Goal: Unclear

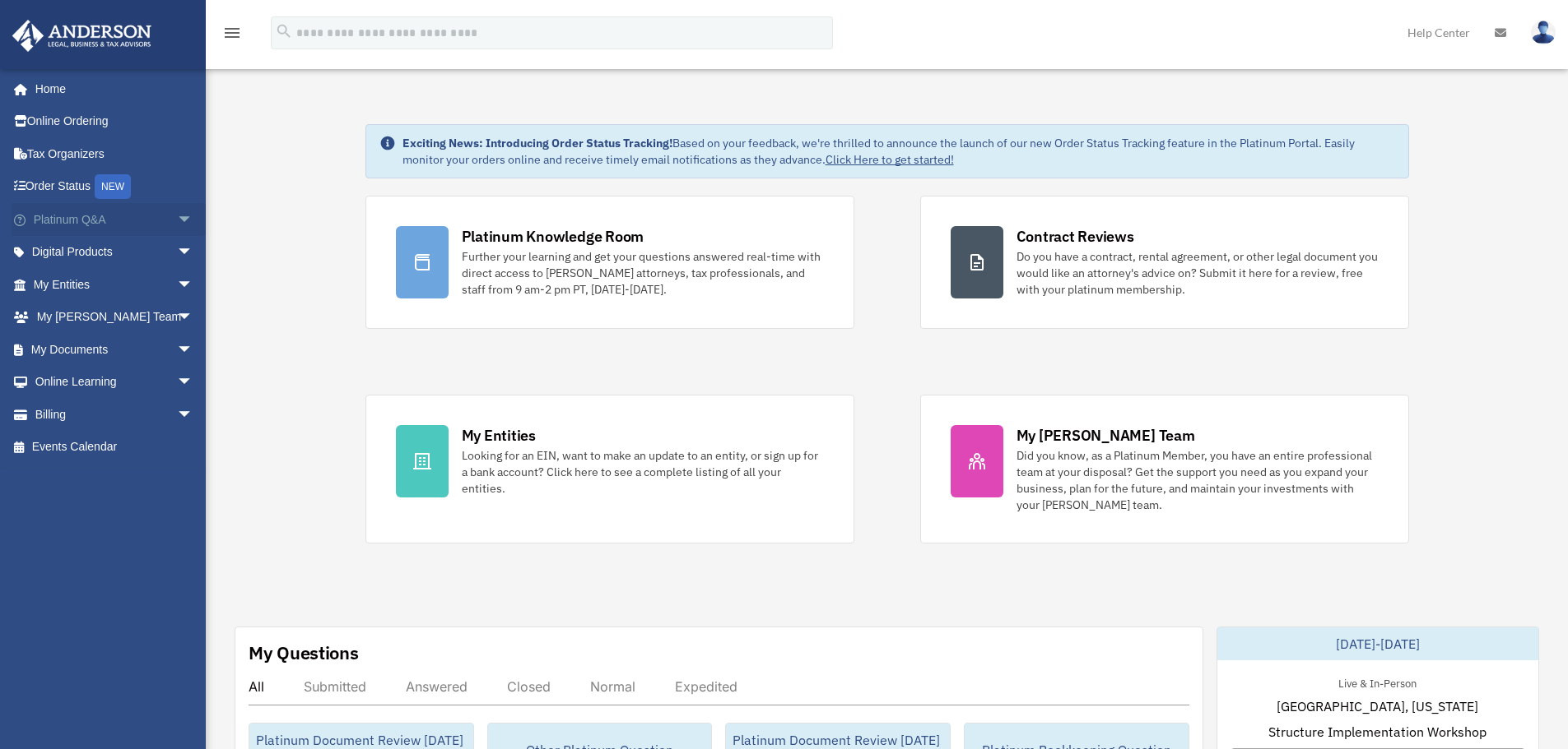
click at [177, 219] on span "arrow_drop_down" at bounding box center [192, 220] width 33 height 34
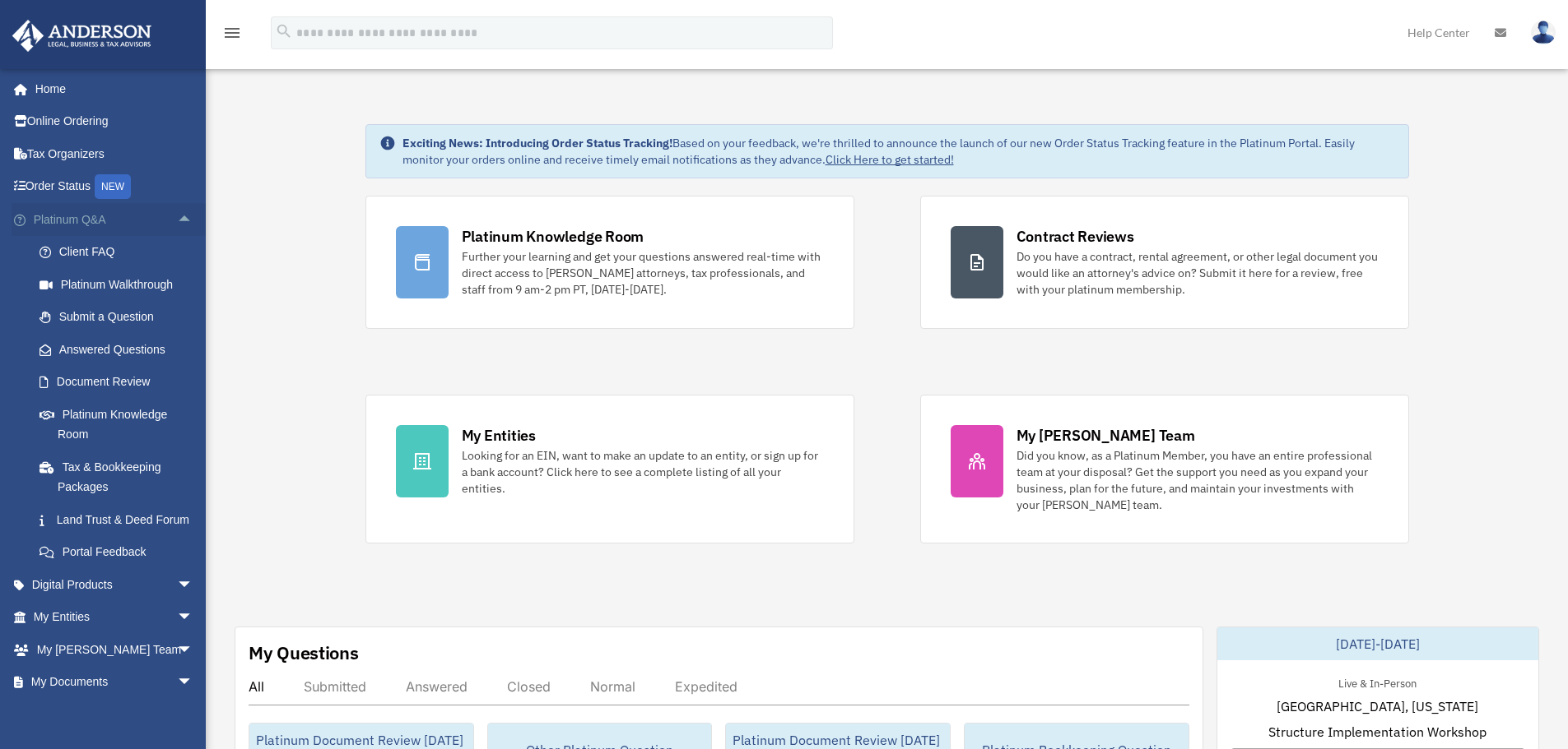
click at [177, 221] on span "arrow_drop_up" at bounding box center [192, 220] width 33 height 34
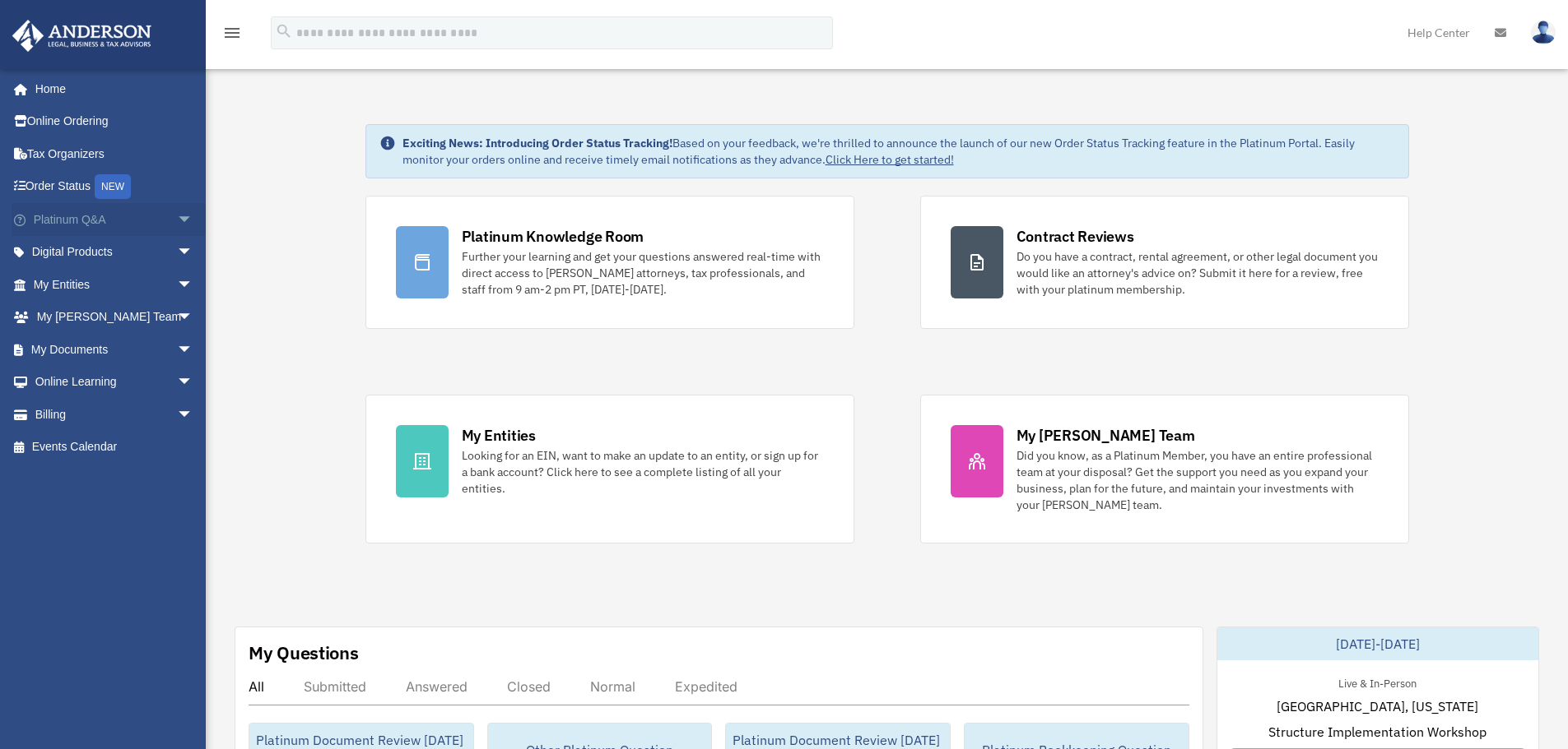
click at [177, 221] on span "arrow_drop_down" at bounding box center [192, 220] width 33 height 34
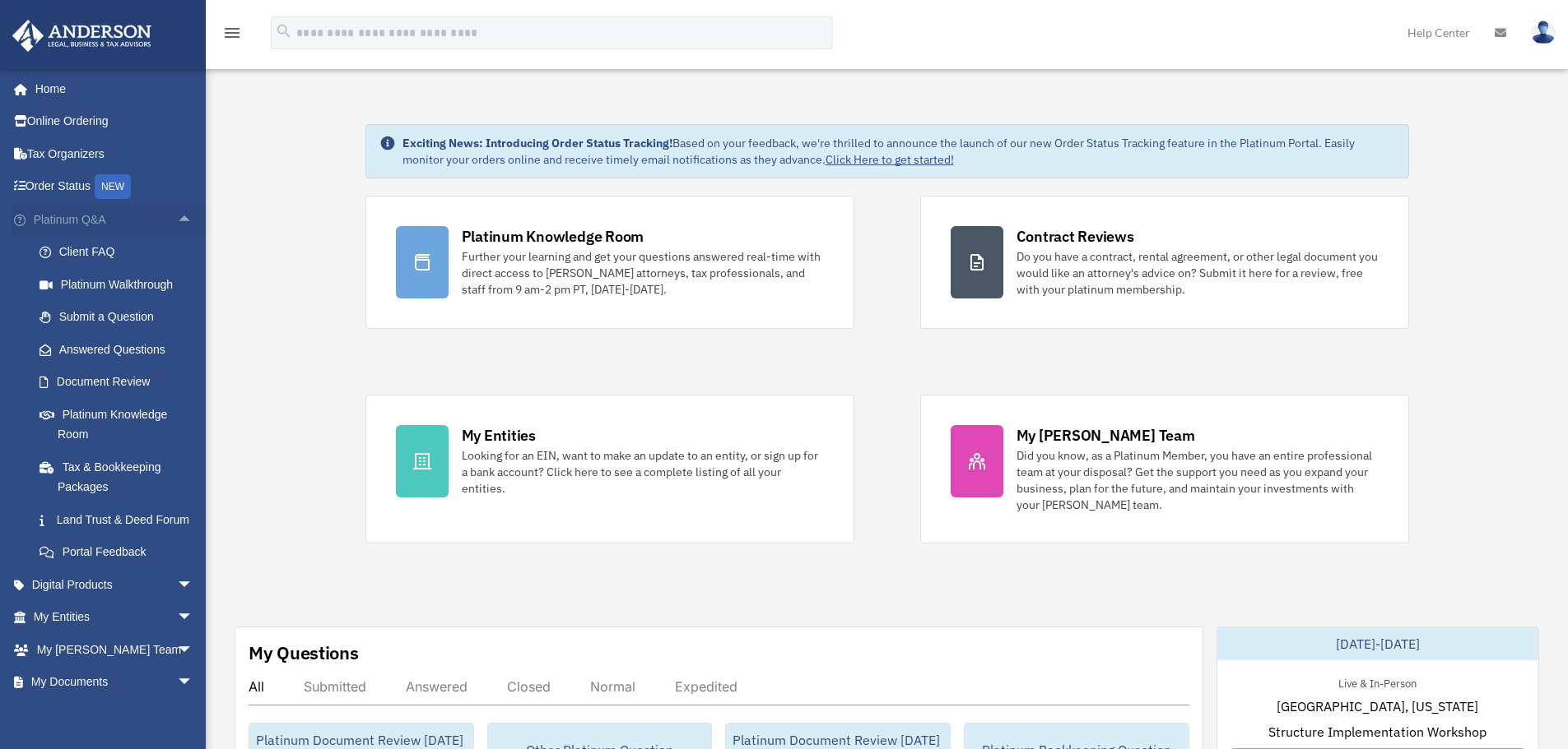
click at [177, 224] on span "arrow_drop_up" at bounding box center [192, 220] width 33 height 34
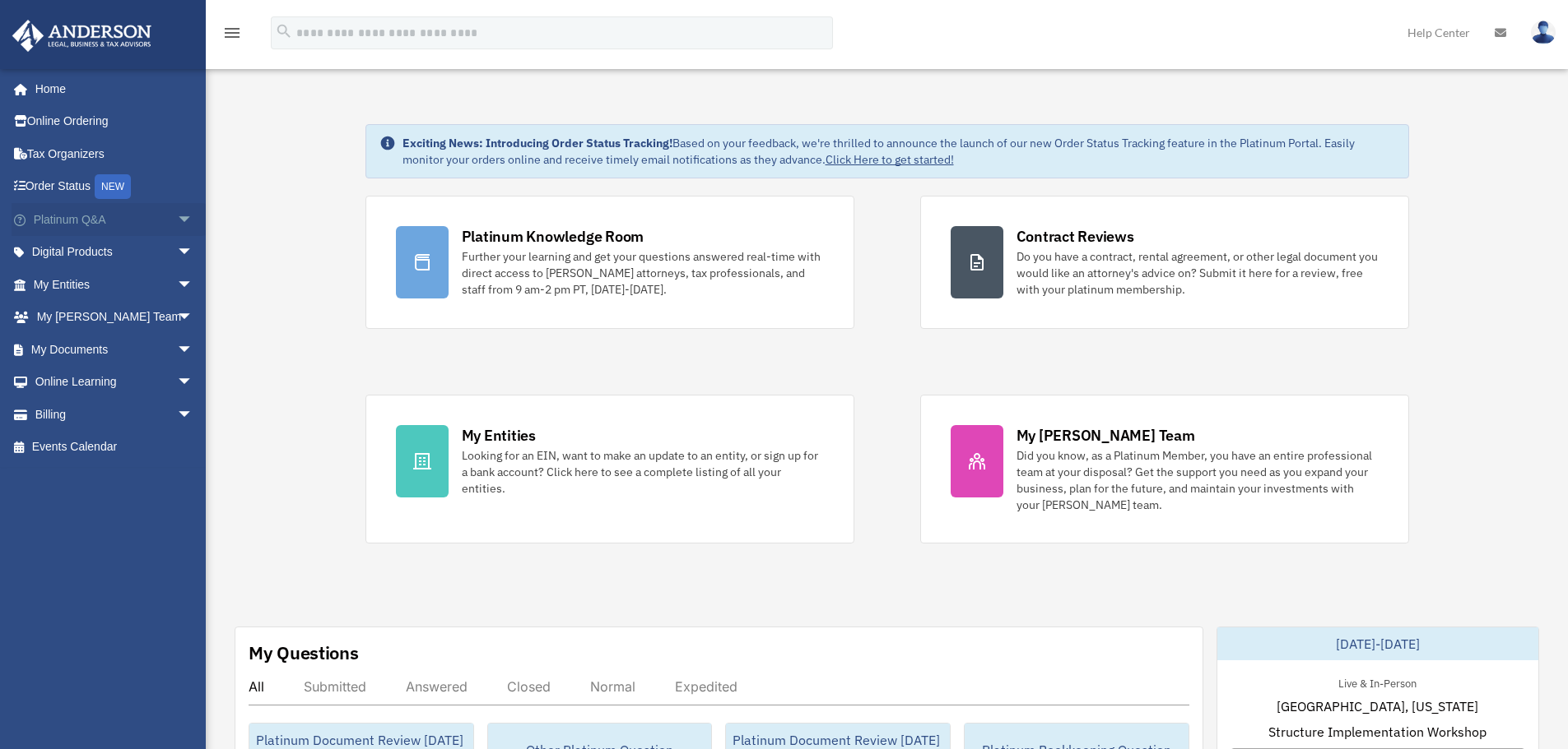
click at [177, 224] on span "arrow_drop_down" at bounding box center [192, 220] width 33 height 34
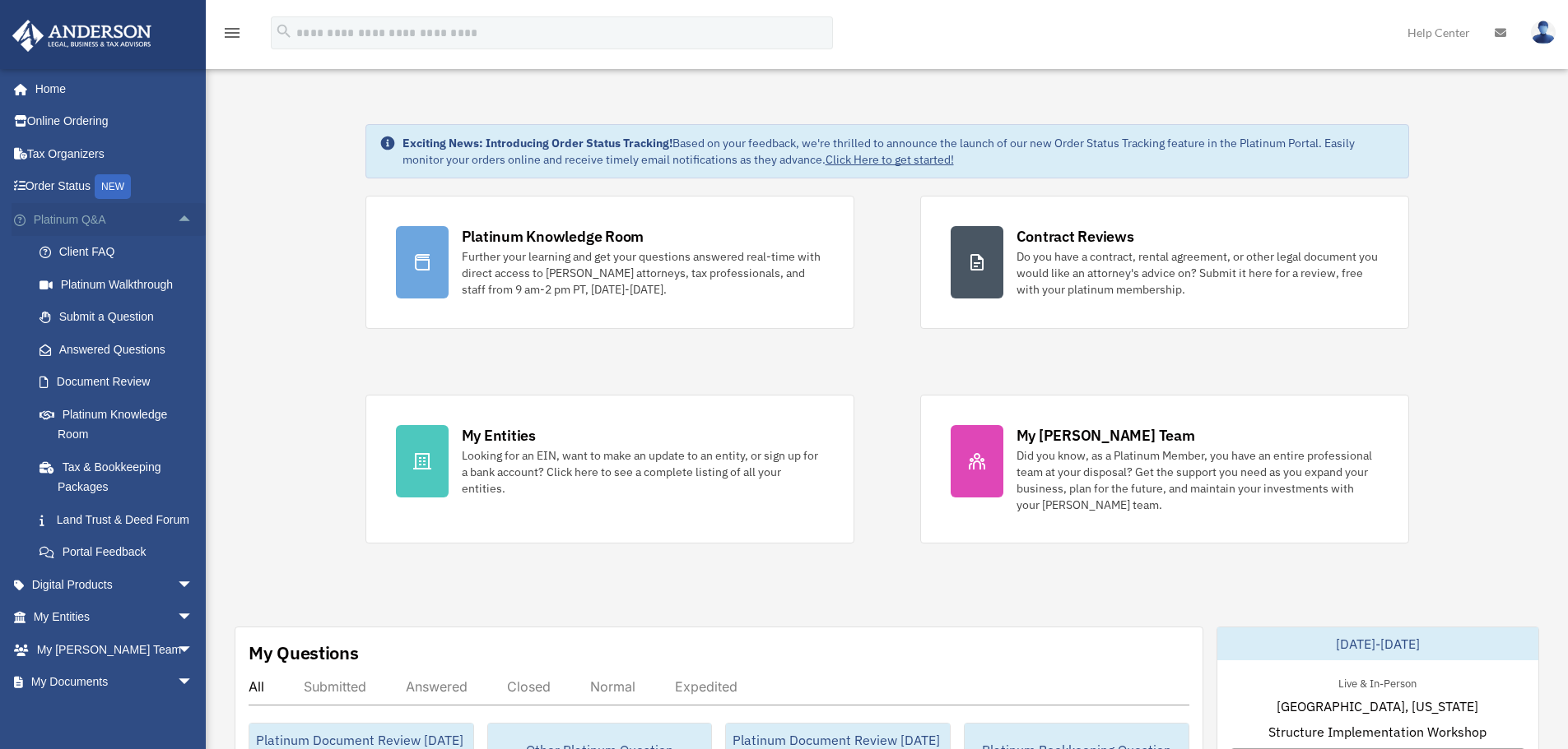
click at [177, 227] on span "arrow_drop_up" at bounding box center [192, 220] width 33 height 34
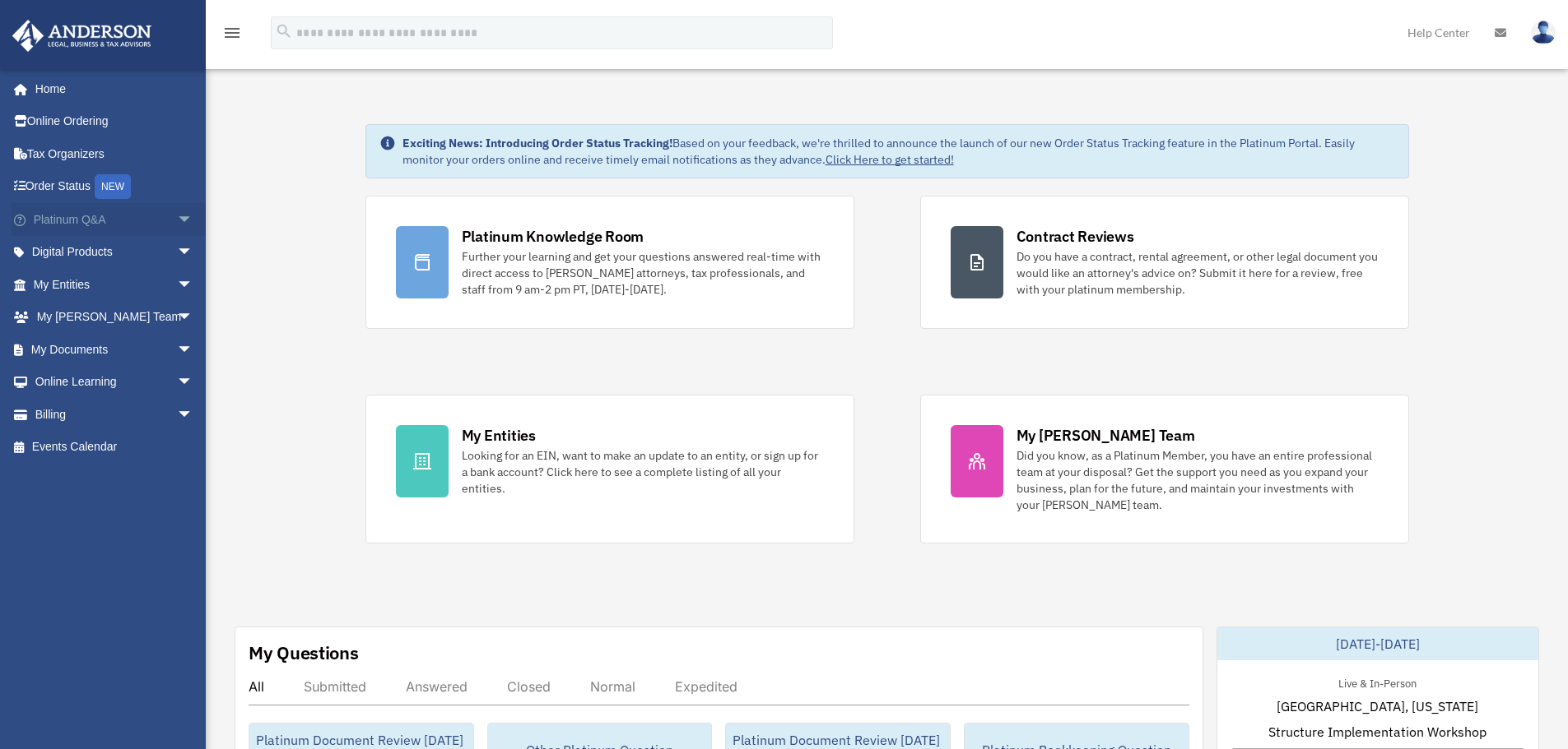
click at [177, 222] on span "arrow_drop_down" at bounding box center [192, 220] width 33 height 34
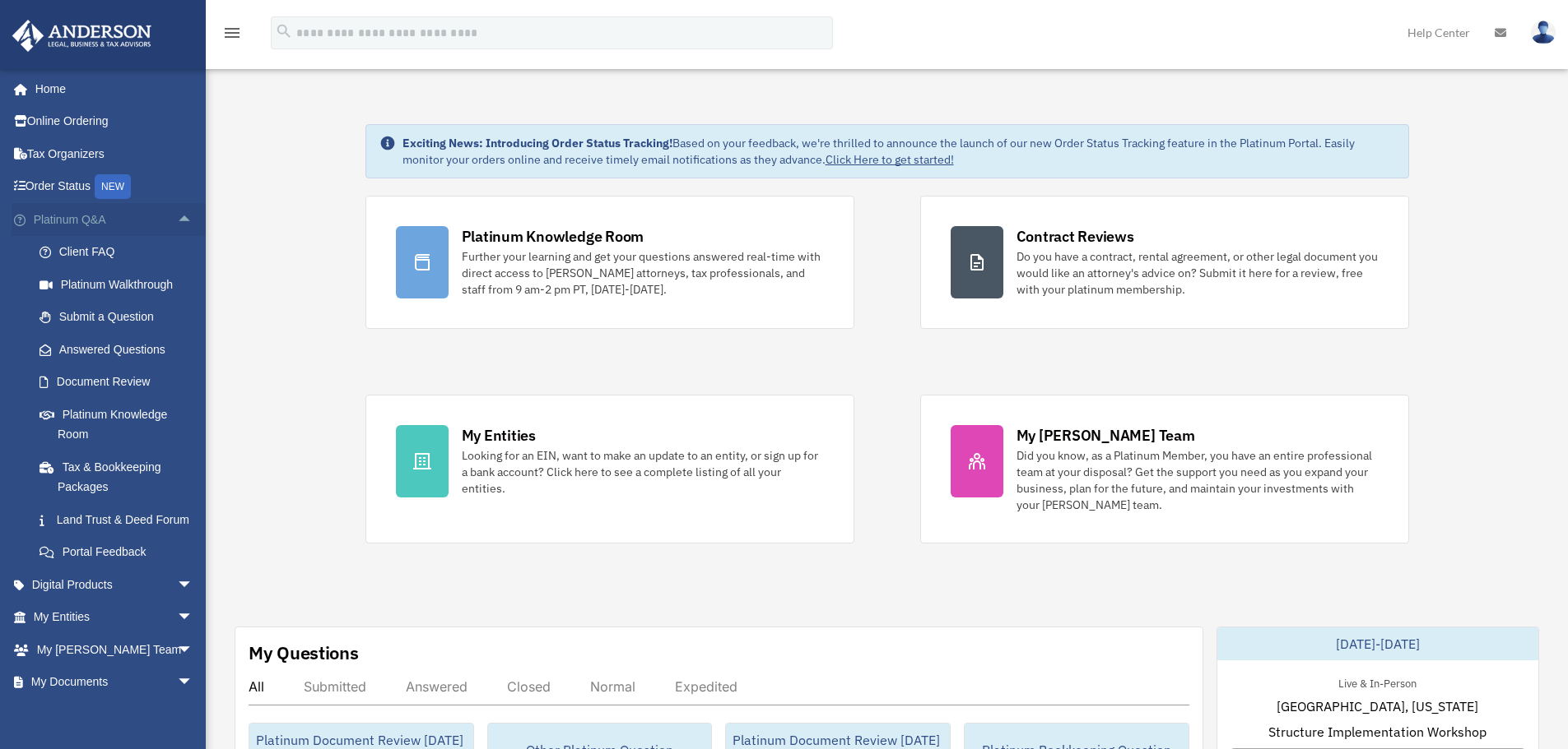
click at [177, 230] on span "arrow_drop_up" at bounding box center [192, 220] width 33 height 34
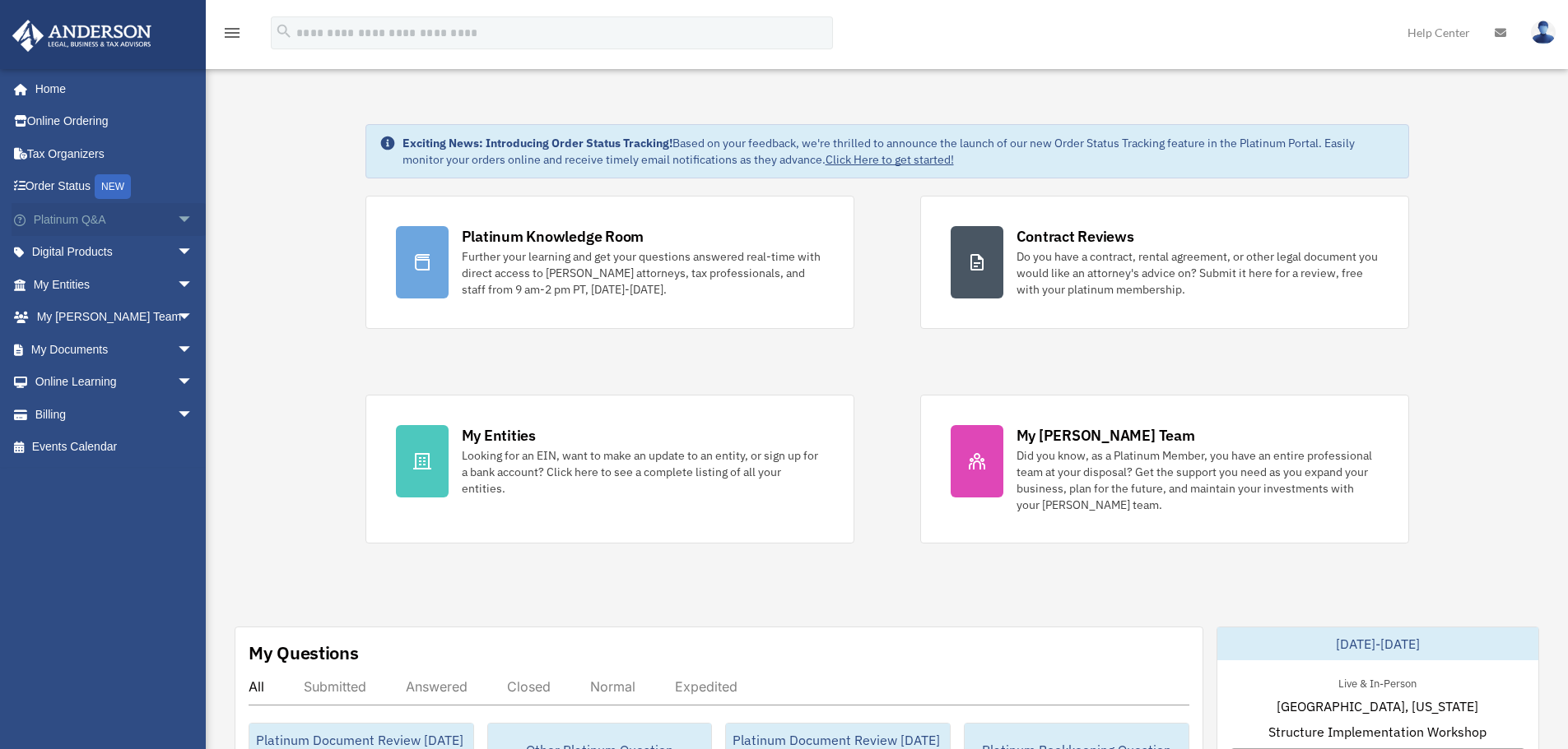
click at [177, 223] on span "arrow_drop_down" at bounding box center [192, 220] width 33 height 34
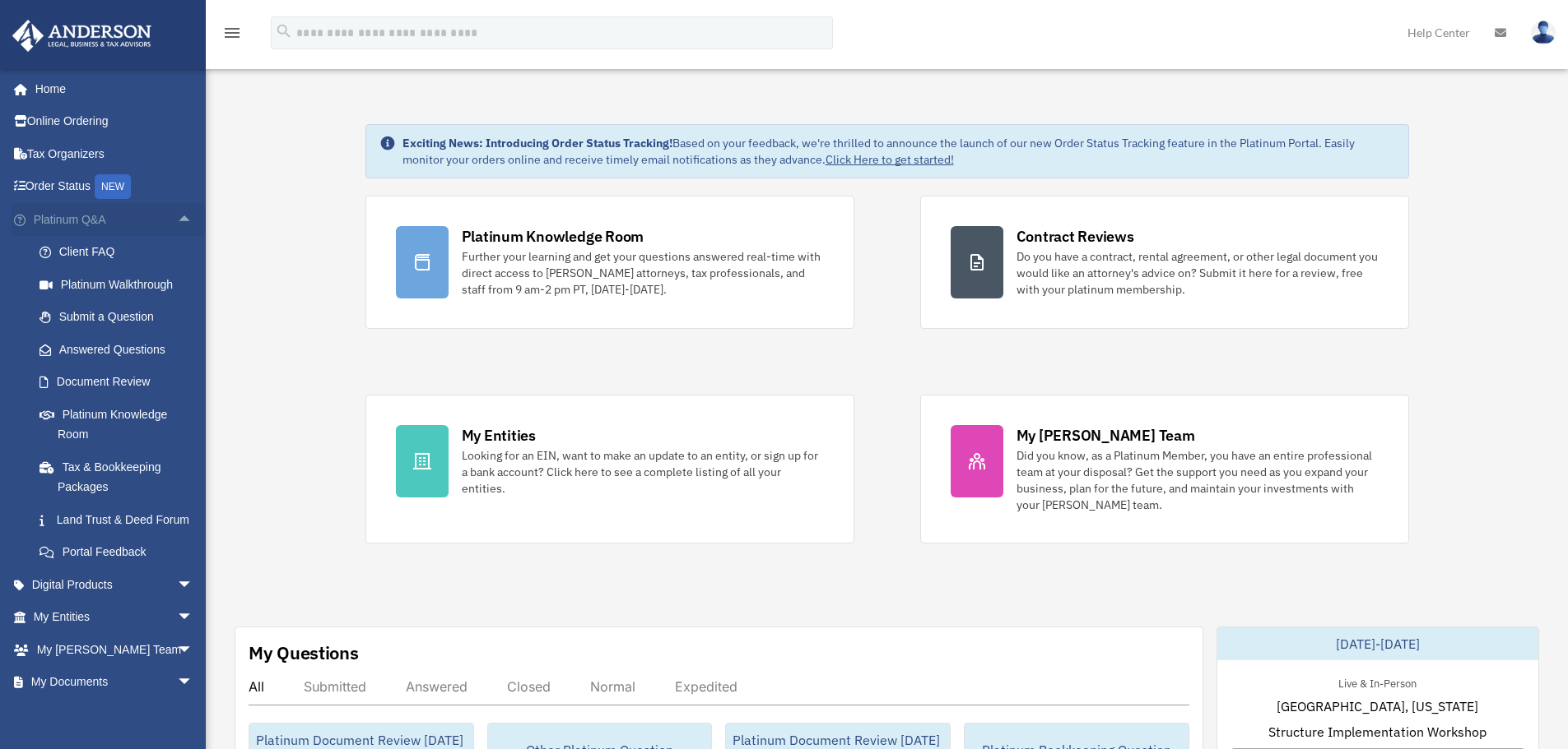
click at [177, 224] on span "arrow_drop_up" at bounding box center [192, 220] width 33 height 34
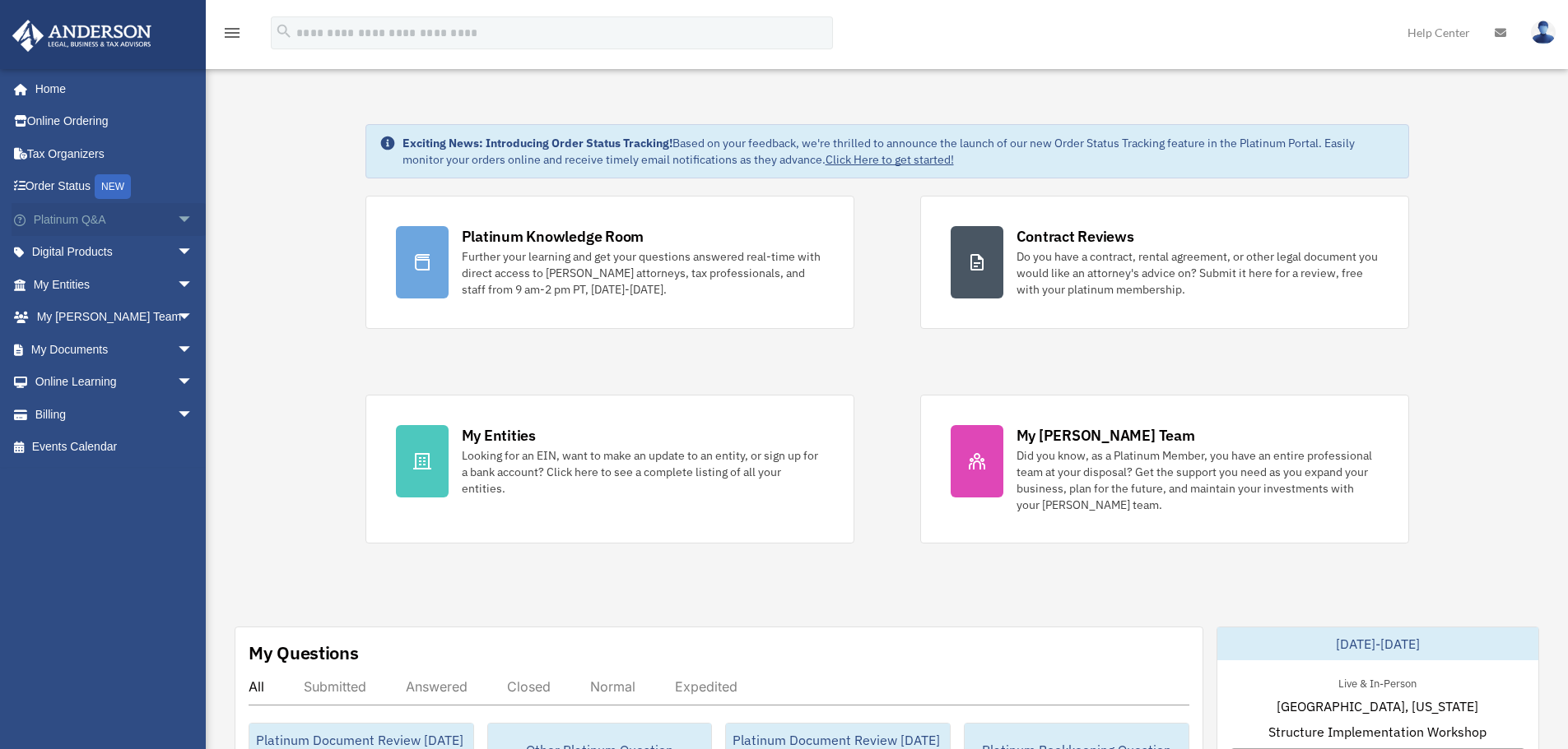
click at [177, 224] on span "arrow_drop_down" at bounding box center [192, 220] width 33 height 34
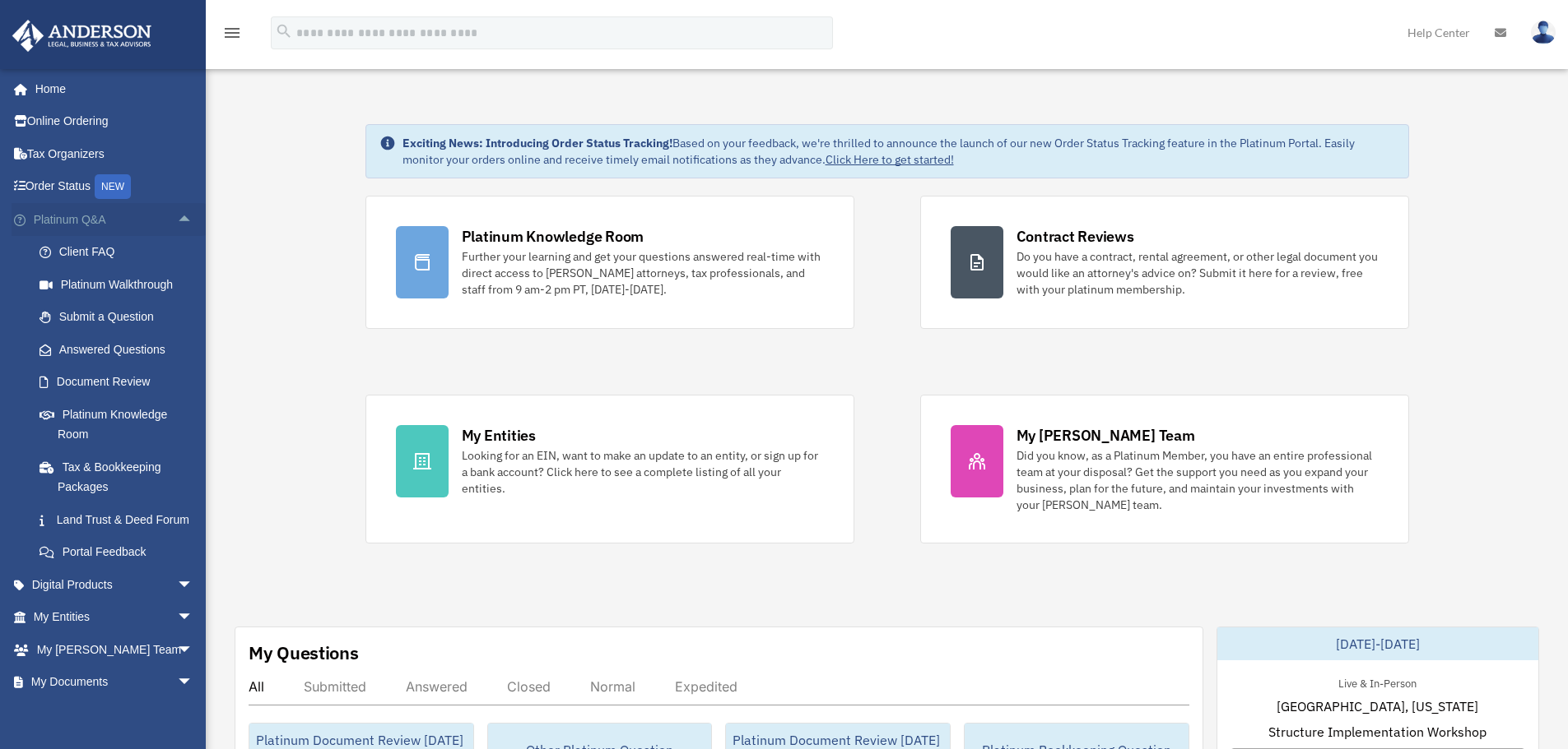
click at [179, 233] on span "arrow_drop_up" at bounding box center [192, 220] width 33 height 34
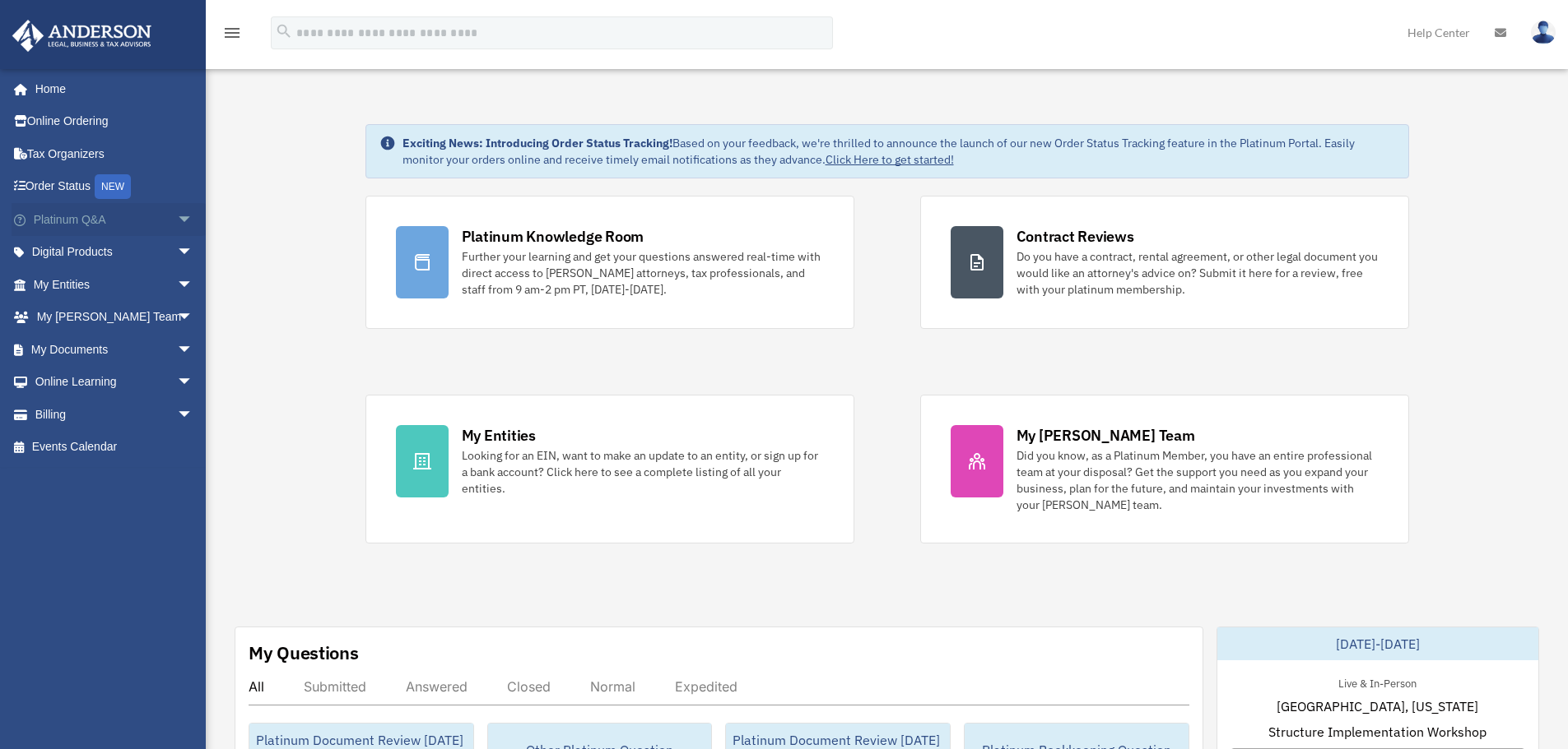
click at [177, 223] on span "arrow_drop_down" at bounding box center [192, 220] width 33 height 34
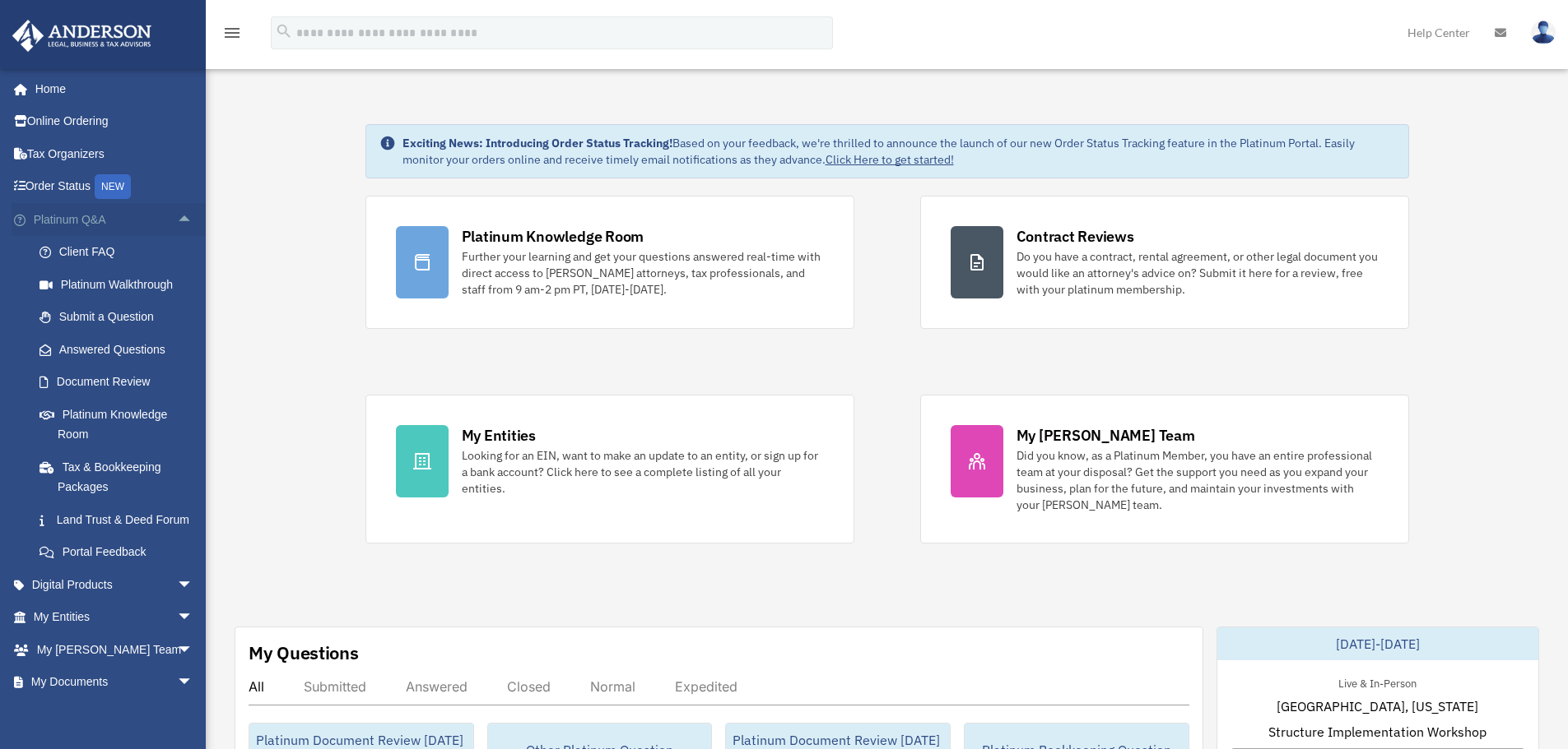
click at [177, 223] on span "arrow_drop_up" at bounding box center [192, 220] width 33 height 34
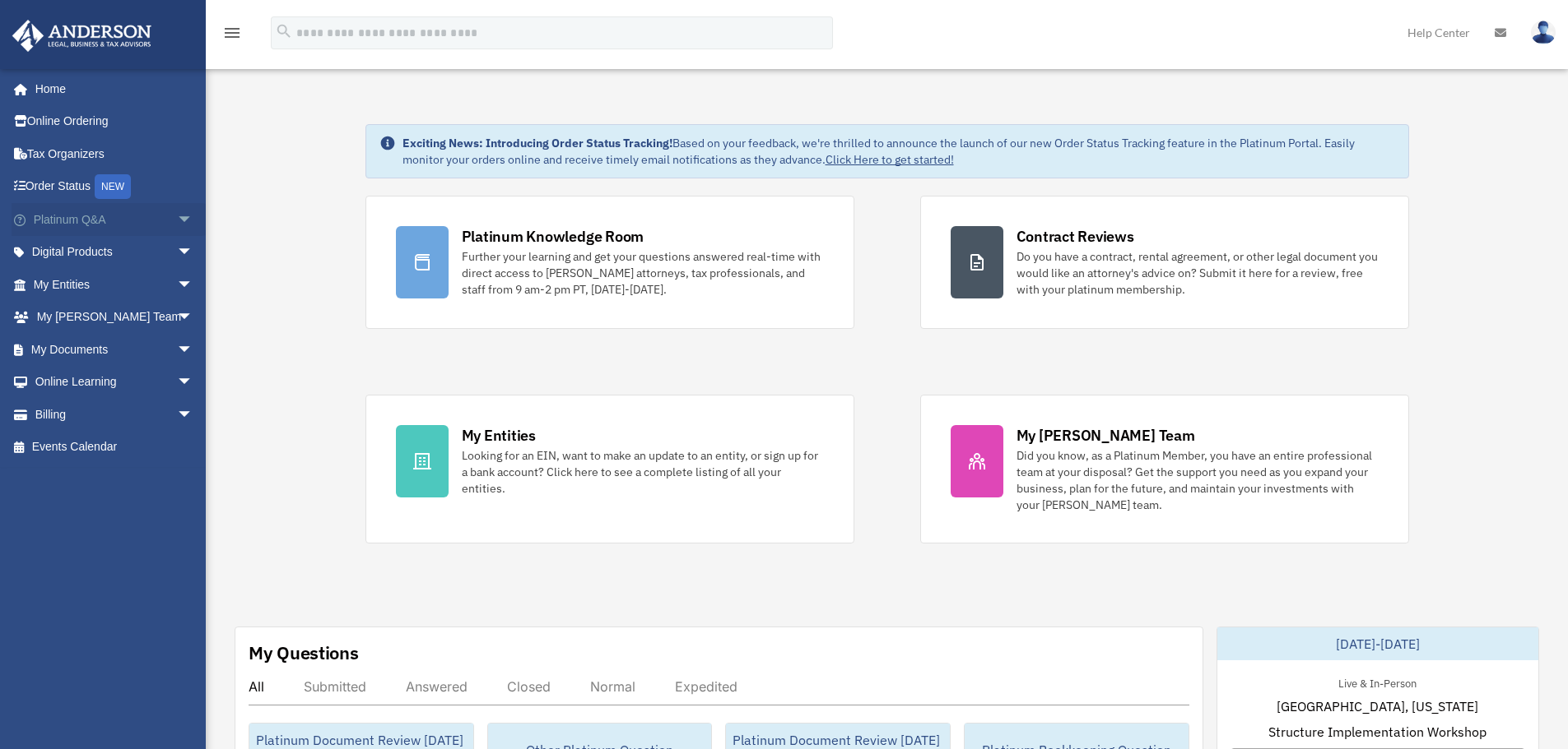
click at [177, 223] on span "arrow_drop_down" at bounding box center [192, 220] width 33 height 34
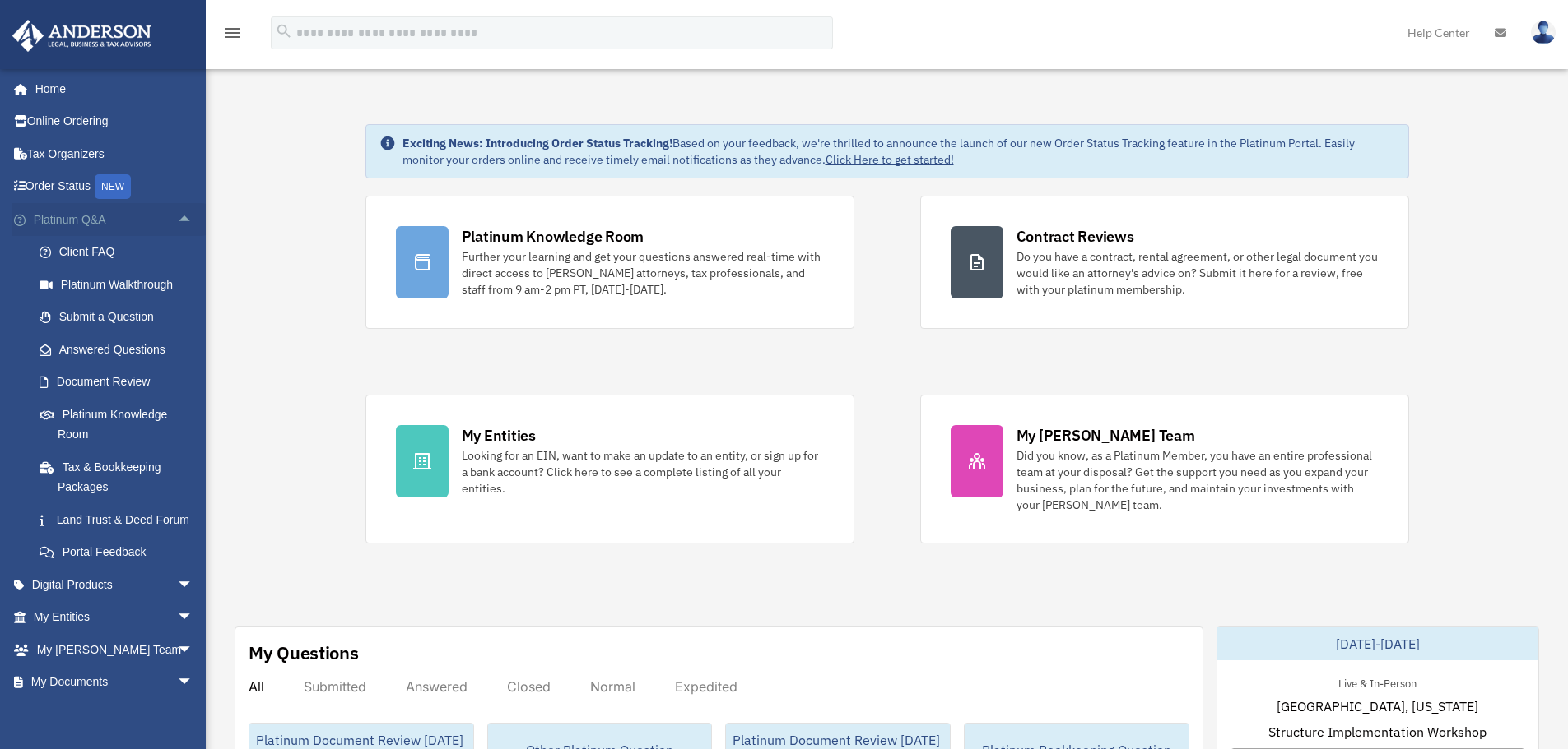
click at [177, 223] on span "arrow_drop_up" at bounding box center [192, 220] width 33 height 34
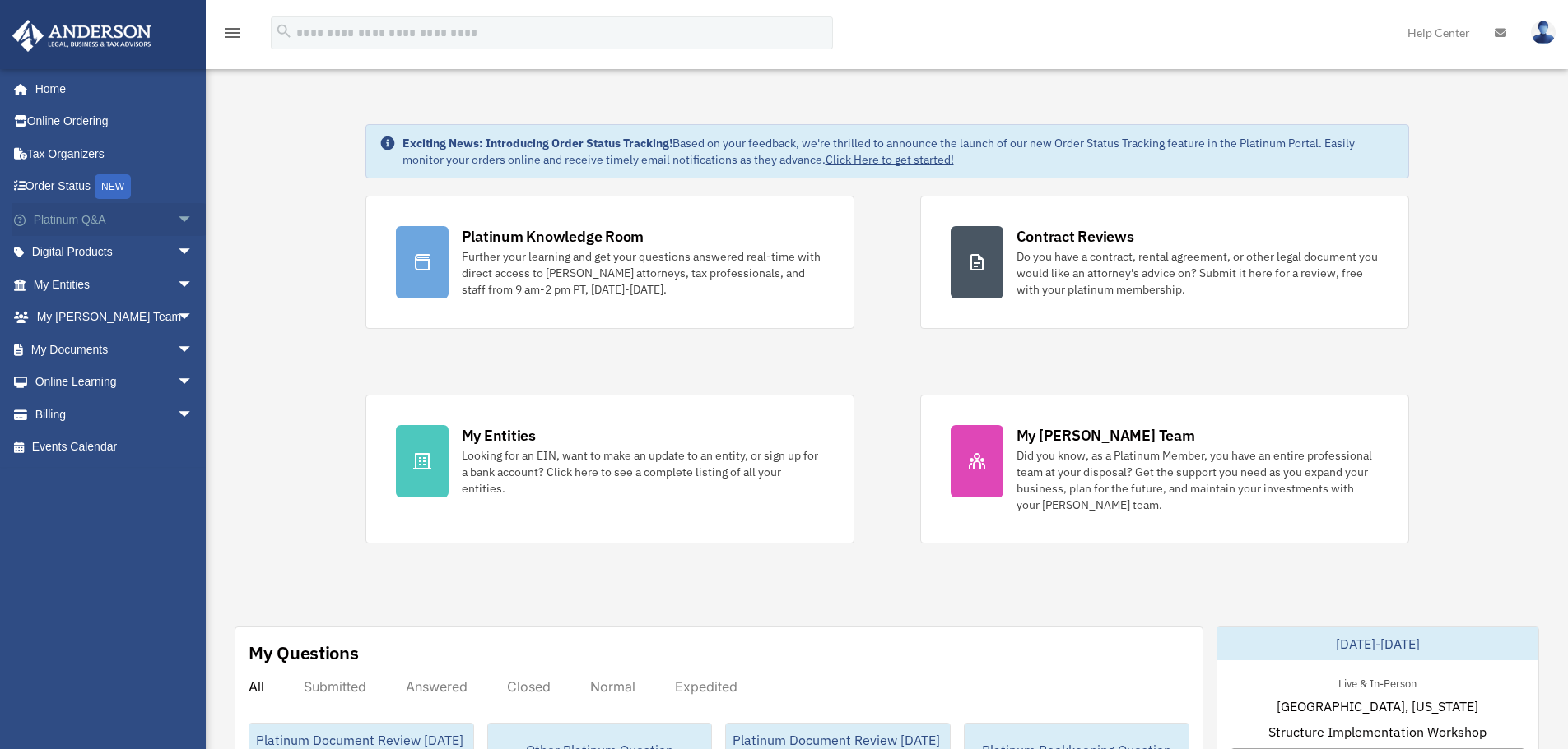
click at [177, 224] on span "arrow_drop_down" at bounding box center [192, 220] width 33 height 34
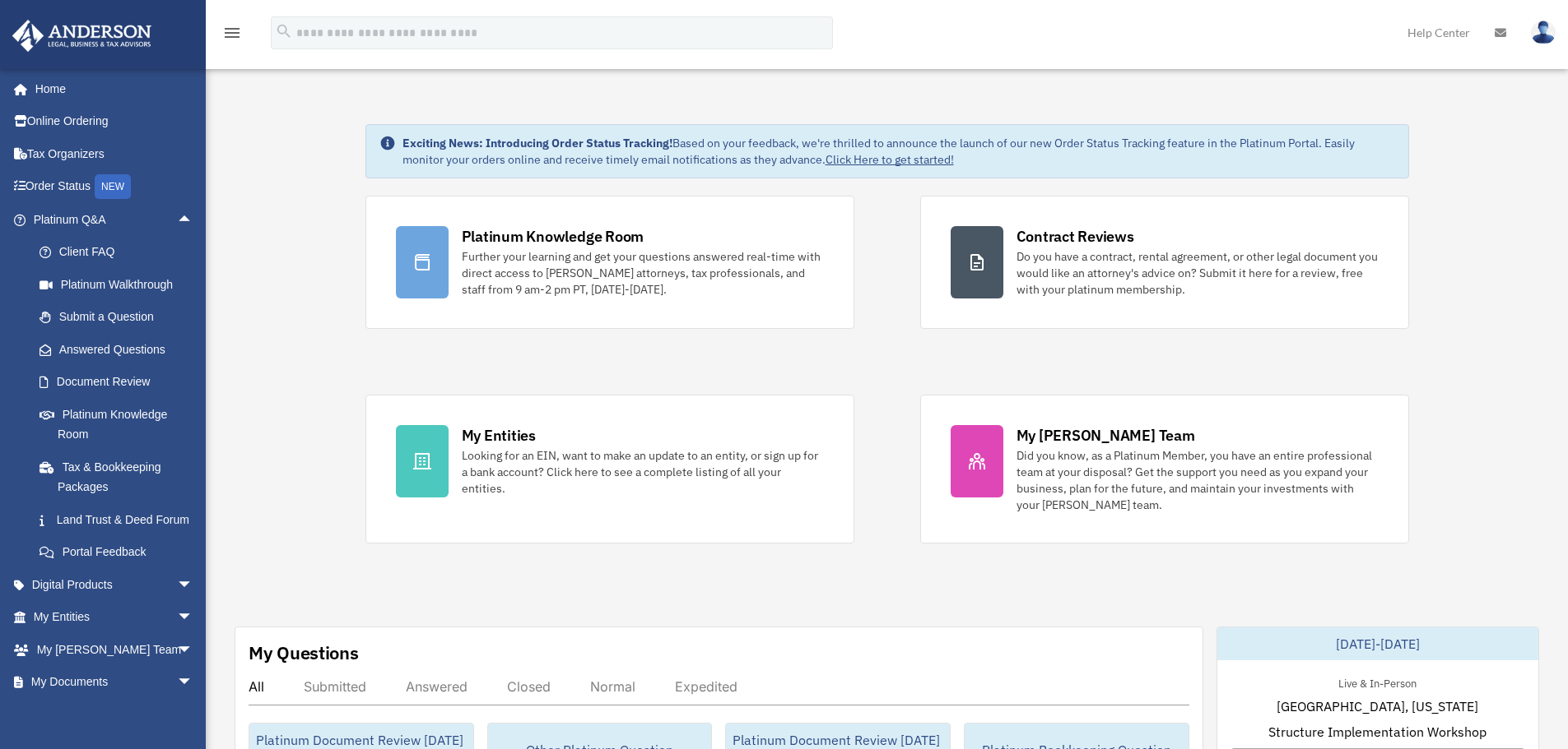
drag, startPoint x: 406, startPoint y: 131, endPoint x: 1017, endPoint y: 171, distance: 612.3
click at [1017, 171] on div "Exciting News: Introducing Order Status Tracking! Based on your feedback, we're…" at bounding box center [888, 151] width 1043 height 54
drag, startPoint x: 961, startPoint y: 162, endPoint x: 407, endPoint y: 140, distance: 554.4
click at [407, 140] on div "Exciting News: Introducing Order Status Tracking! Based on your feedback, we're…" at bounding box center [888, 151] width 1043 height 54
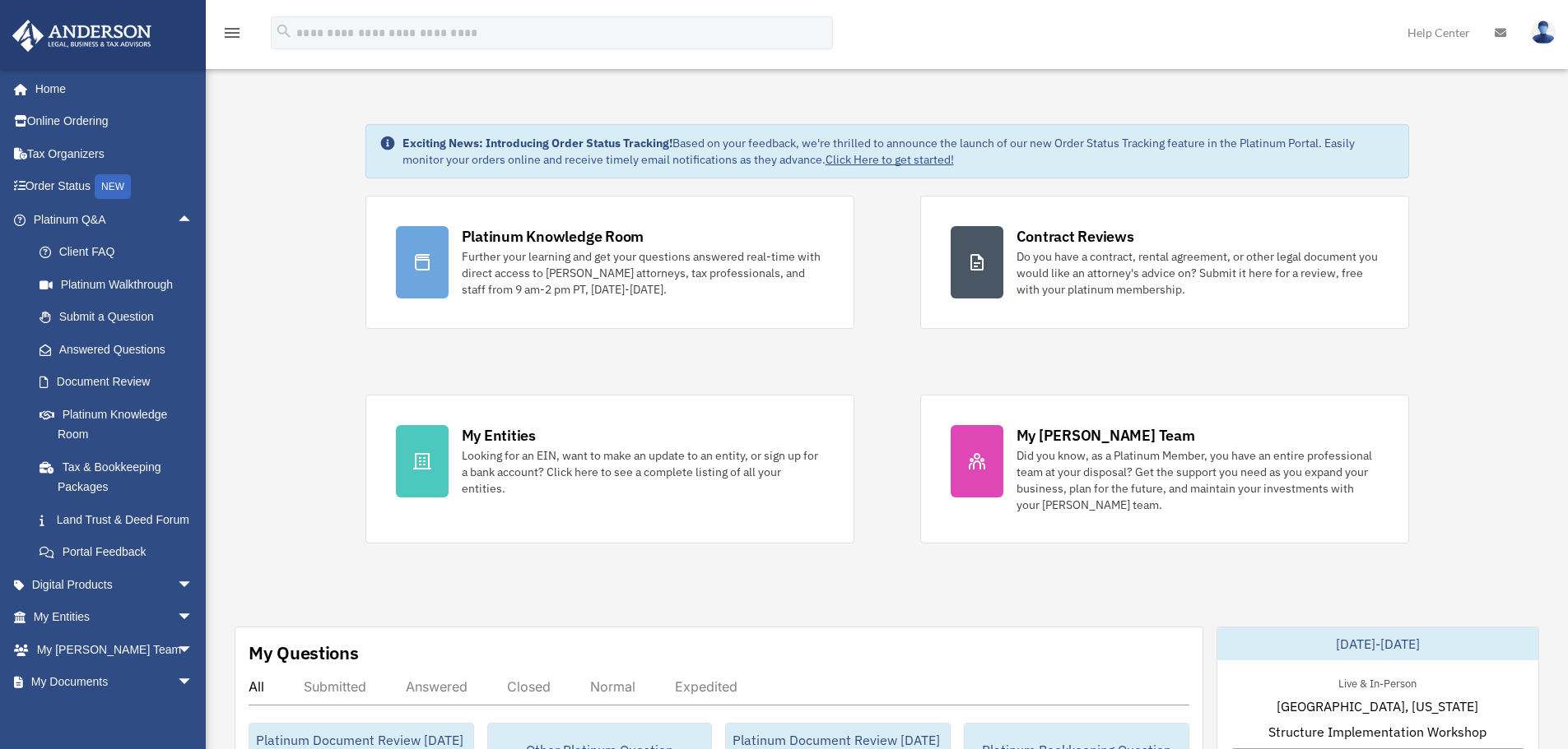
click at [407, 140] on strong "Exciting News: Introducing Order Status Tracking!" at bounding box center [537, 143] width 270 height 15
click at [384, 144] on icon at bounding box center [388, 143] width 14 height 14
click at [392, 142] on icon at bounding box center [388, 143] width 14 height 14
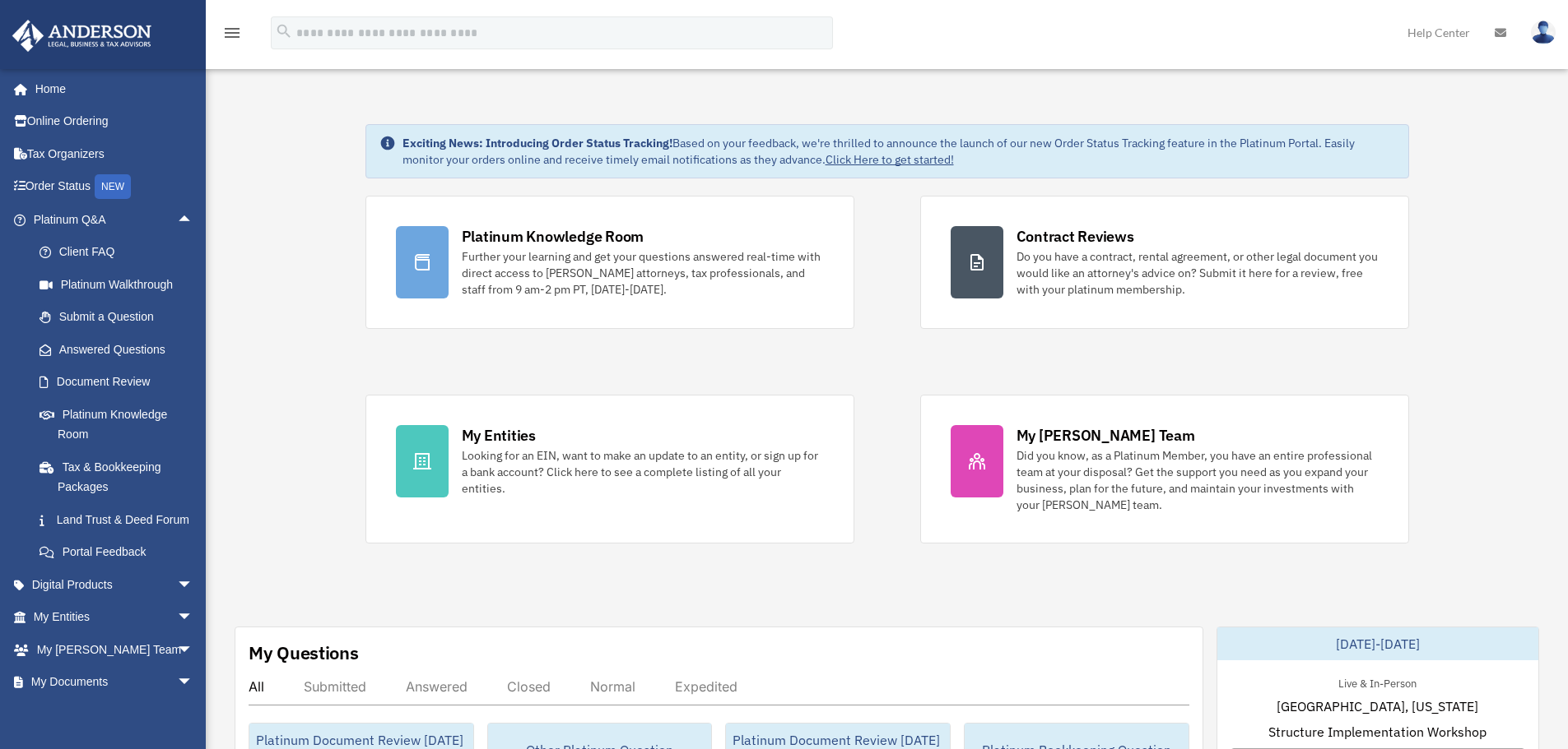
click at [1538, 33] on img at bounding box center [1542, 33] width 25 height 24
click at [1544, 33] on img at bounding box center [1542, 33] width 25 height 24
click at [1544, 34] on img at bounding box center [1542, 33] width 25 height 24
click at [1545, 34] on img at bounding box center [1542, 33] width 25 height 24
click at [187, 226] on span "arrow_drop_up" at bounding box center [192, 220] width 33 height 34
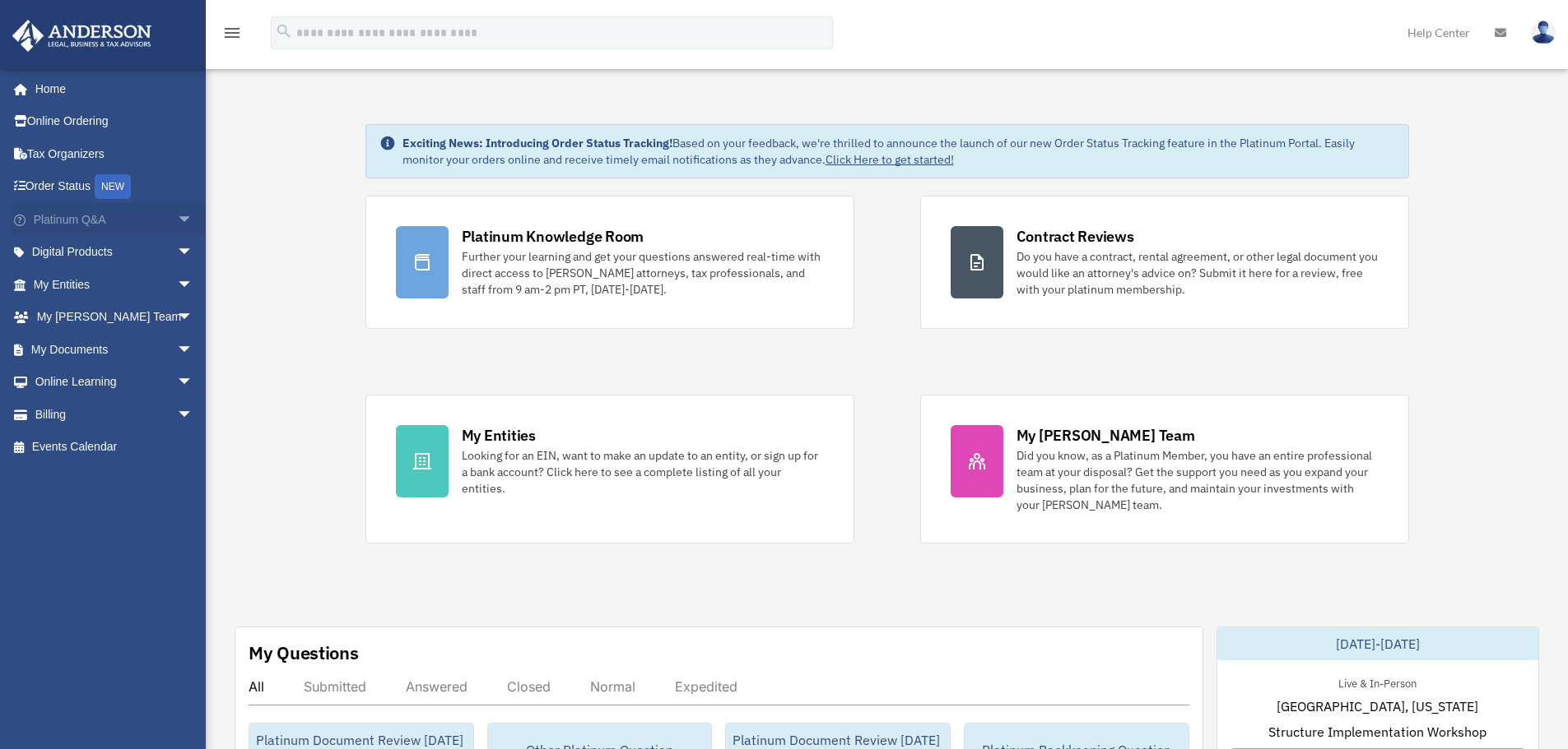
click at [185, 224] on span "arrow_drop_down" at bounding box center [192, 220] width 33 height 34
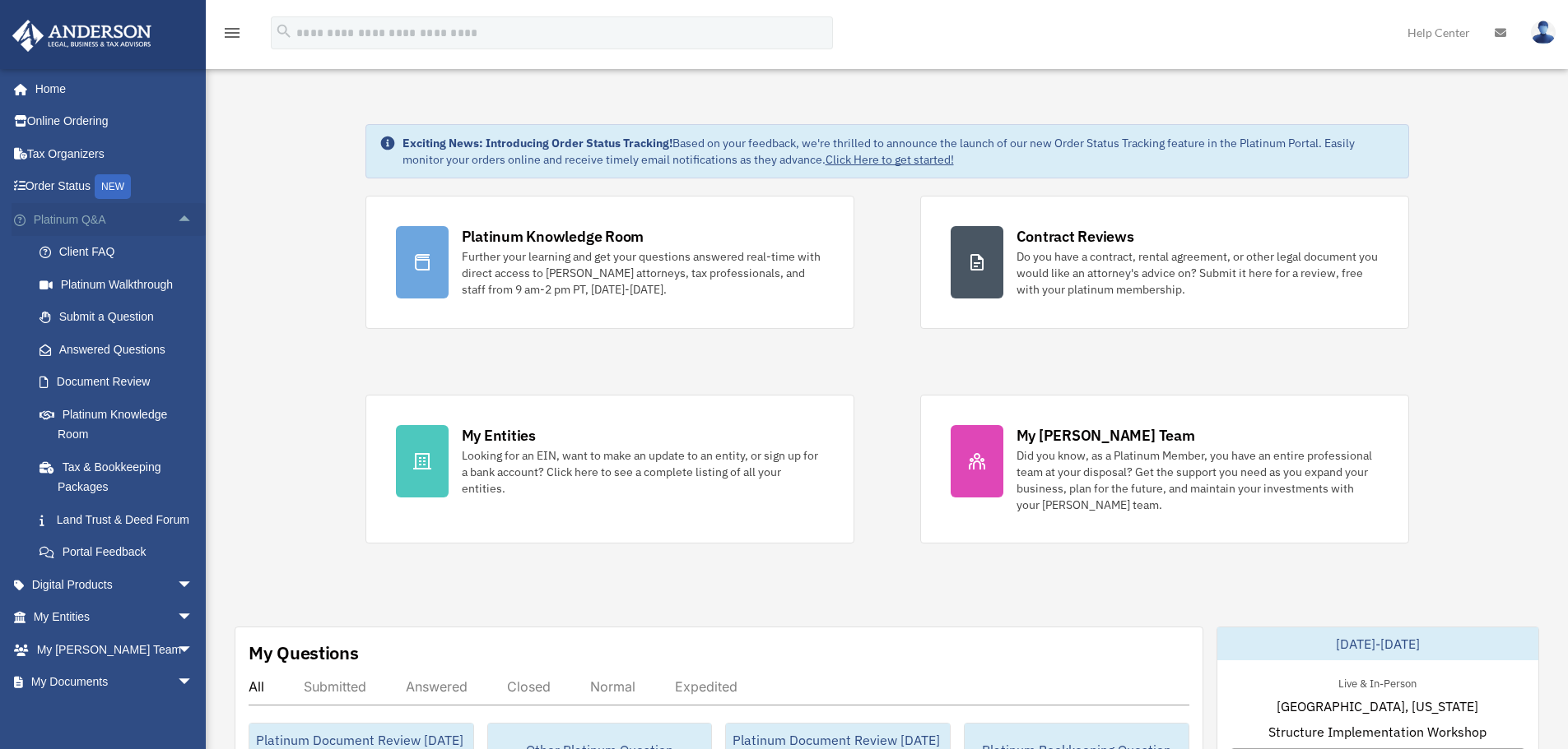
click at [177, 211] on span "arrow_drop_up" at bounding box center [192, 220] width 33 height 34
